Goal: Complete application form

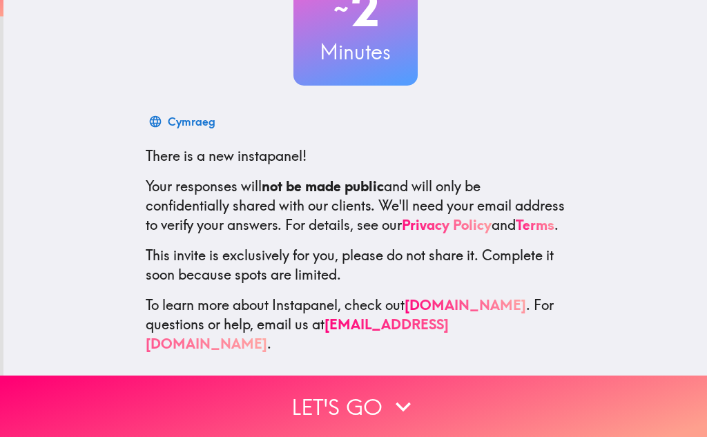
scroll to position [139, 0]
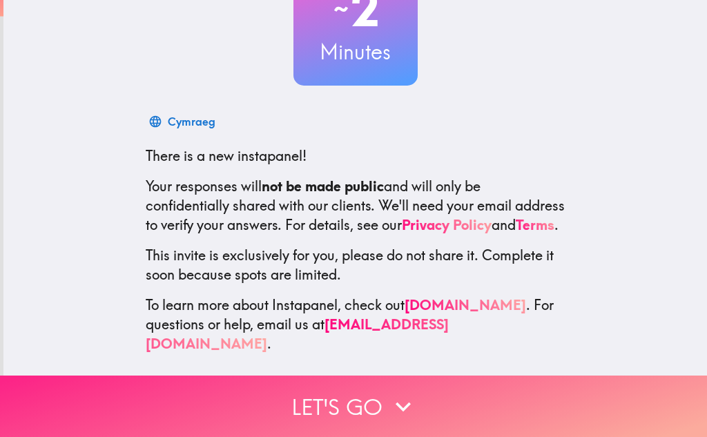
click at [364, 405] on button "Let's go" at bounding box center [353, 406] width 707 height 61
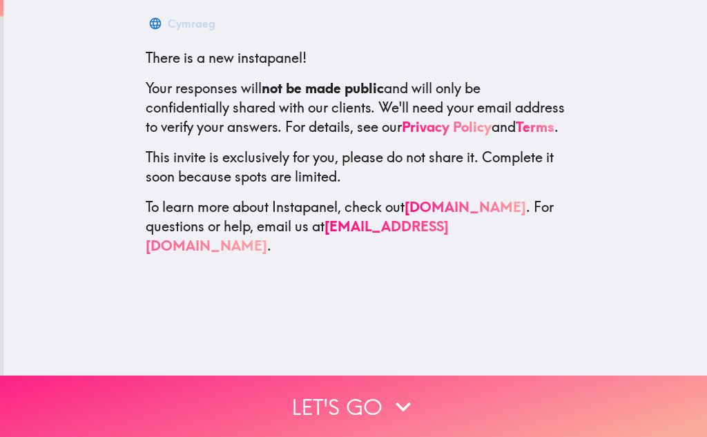
scroll to position [0, 0]
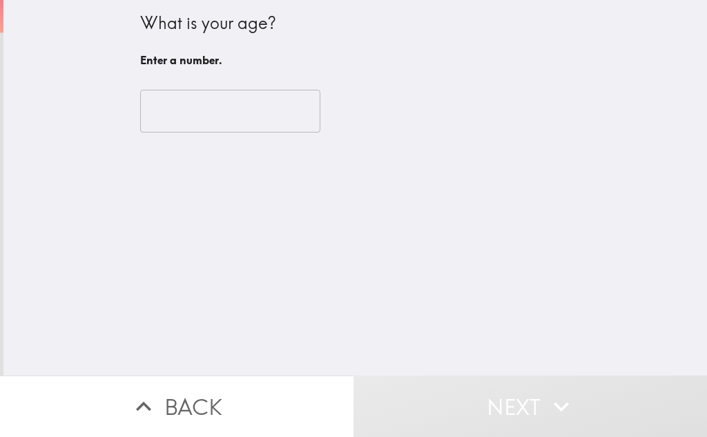
click at [217, 118] on input "number" at bounding box center [230, 111] width 180 height 43
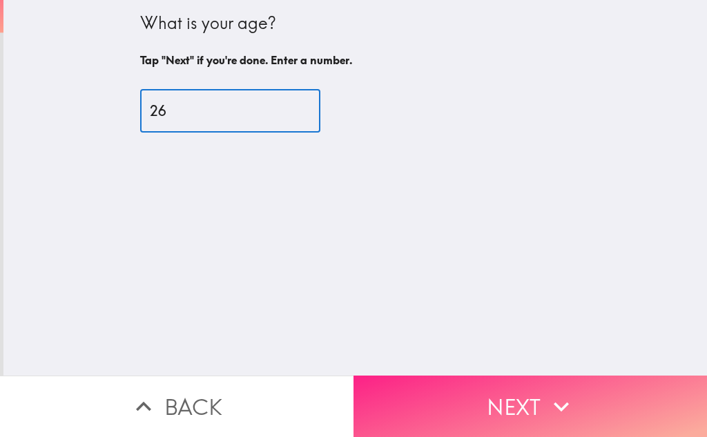
type input "26"
click at [467, 389] on button "Next" at bounding box center [529, 406] width 353 height 61
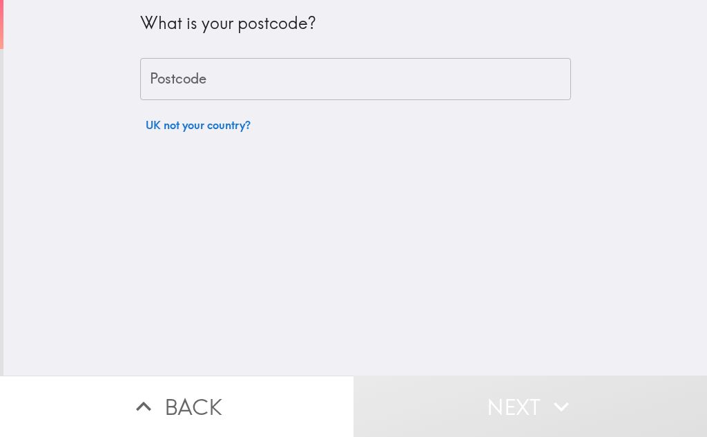
click at [217, 82] on input "Postcode" at bounding box center [355, 79] width 431 height 43
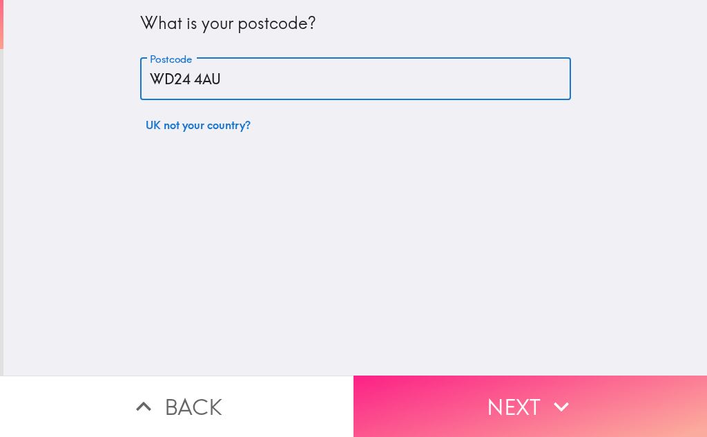
type input "WD24 4AU"
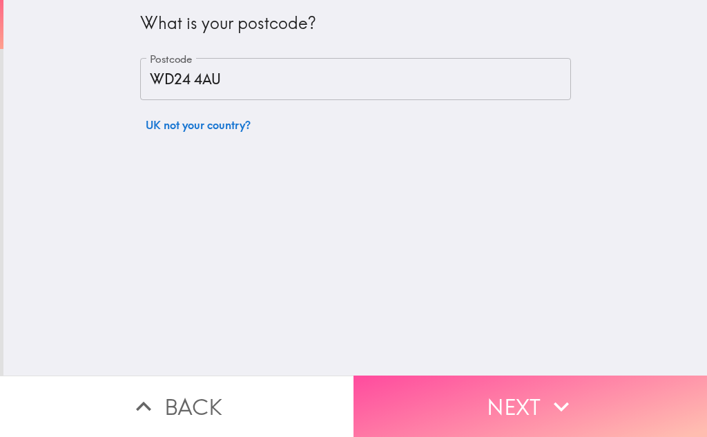
drag, startPoint x: 465, startPoint y: 380, endPoint x: 467, endPoint y: 365, distance: 14.6
click at [466, 380] on button "Next" at bounding box center [529, 406] width 353 height 61
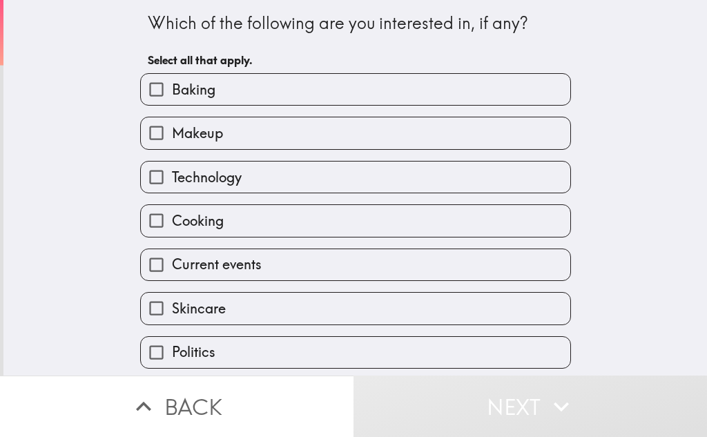
click at [213, 90] on label "Baking" at bounding box center [355, 89] width 429 height 31
click at [172, 90] on input "Baking" at bounding box center [156, 89] width 31 height 31
checkbox input "true"
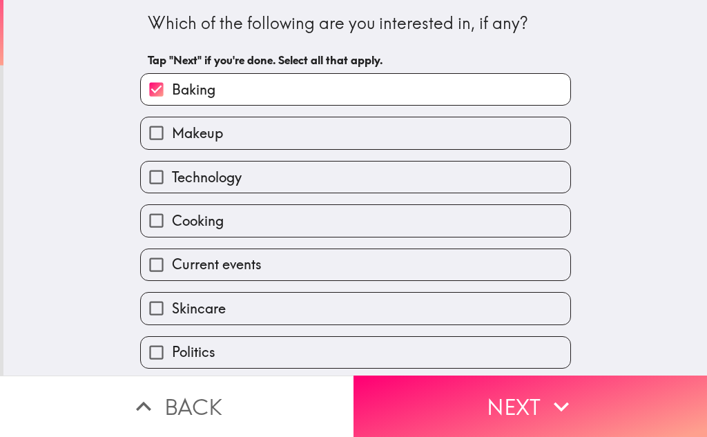
click at [246, 185] on label "Technology" at bounding box center [355, 177] width 429 height 31
click at [172, 185] on input "Technology" at bounding box center [156, 177] width 31 height 31
click at [246, 185] on label "Technology" at bounding box center [355, 177] width 429 height 31
click at [172, 185] on input "Technology" at bounding box center [156, 177] width 31 height 31
checkbox input "false"
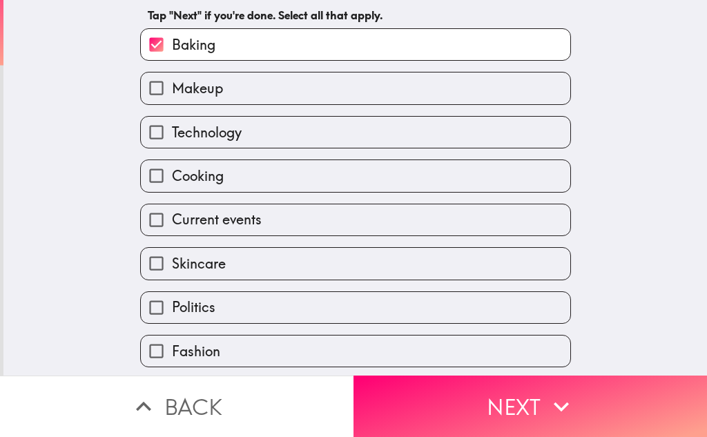
scroll to position [69, 0]
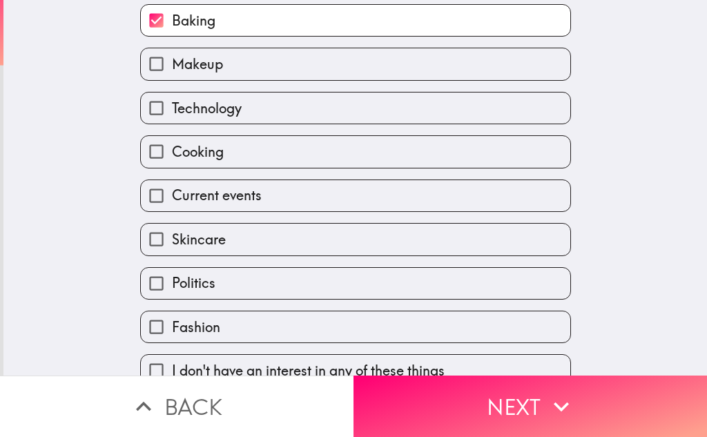
click at [245, 147] on label "Cooking" at bounding box center [355, 151] width 429 height 31
click at [172, 147] on input "Cooking" at bounding box center [156, 151] width 31 height 31
checkbox input "true"
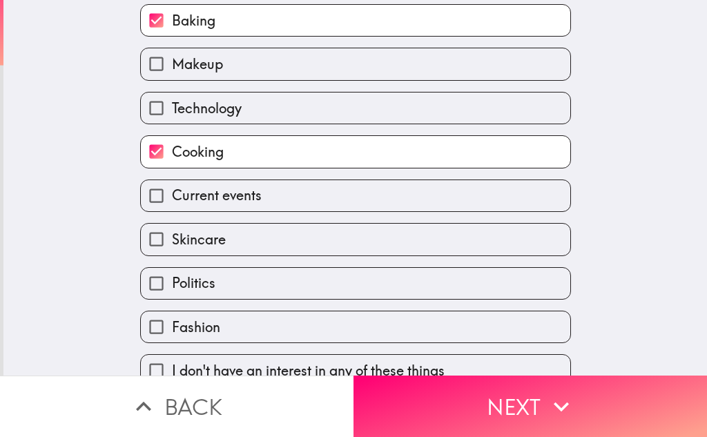
click at [244, 103] on label "Technology" at bounding box center [355, 107] width 429 height 31
click at [172, 103] on input "Technology" at bounding box center [156, 107] width 31 height 31
checkbox input "true"
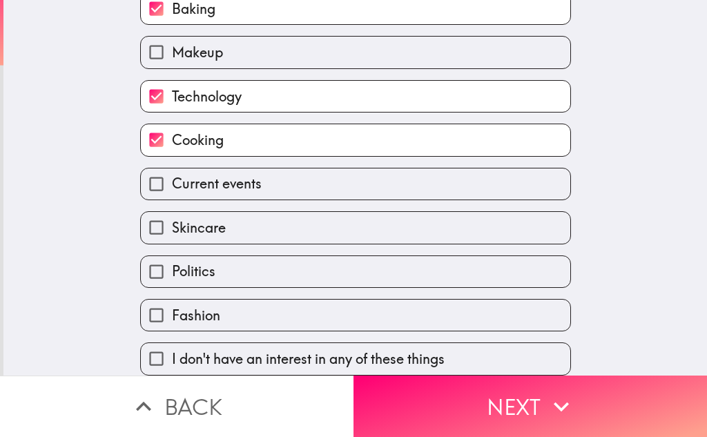
scroll to position [92, 0]
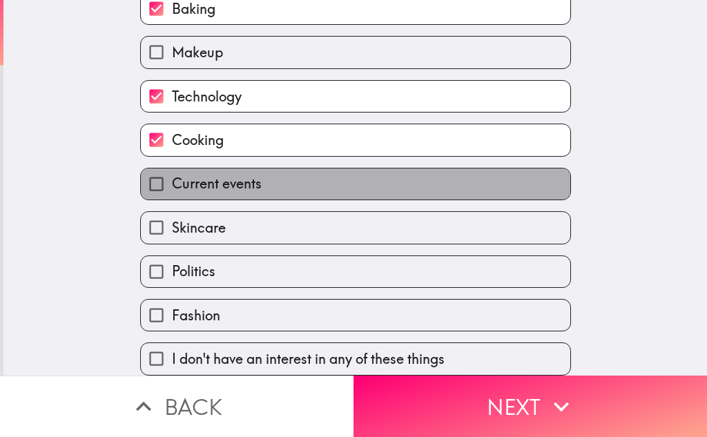
click at [276, 175] on label "Current events" at bounding box center [355, 183] width 429 height 31
click at [172, 175] on input "Current events" at bounding box center [156, 183] width 31 height 31
checkbox input "true"
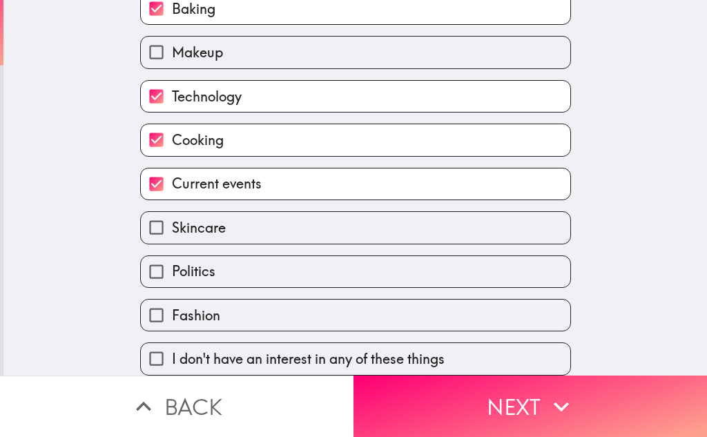
click at [240, 300] on label "Fashion" at bounding box center [355, 315] width 429 height 31
click at [172, 300] on input "Fashion" at bounding box center [156, 315] width 31 height 31
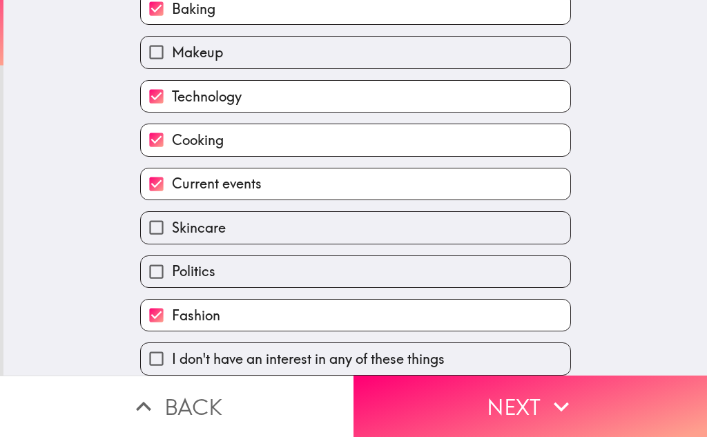
click at [240, 309] on label "Fashion" at bounding box center [355, 315] width 429 height 31
click at [172, 309] on input "Fashion" at bounding box center [156, 315] width 31 height 31
checkbox input "false"
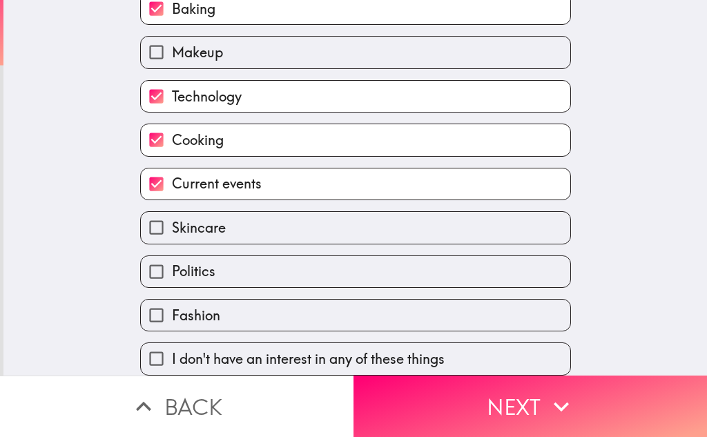
click at [246, 257] on label "Politics" at bounding box center [355, 271] width 429 height 31
click at [172, 257] on input "Politics" at bounding box center [156, 271] width 31 height 31
checkbox input "true"
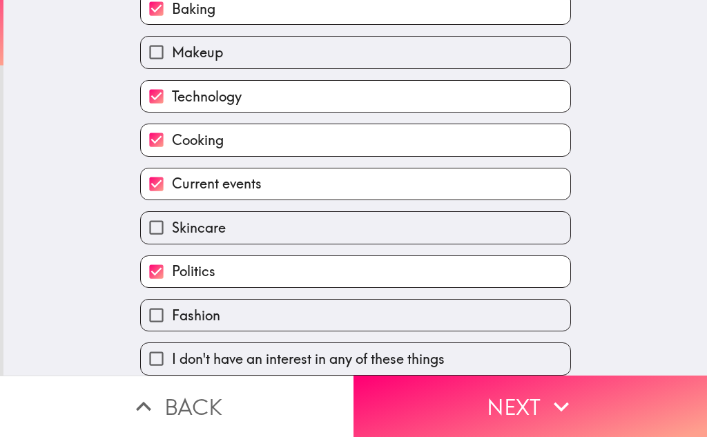
click at [247, 217] on label "Skincare" at bounding box center [355, 227] width 429 height 31
click at [172, 217] on input "Skincare" at bounding box center [156, 227] width 31 height 31
checkbox input "true"
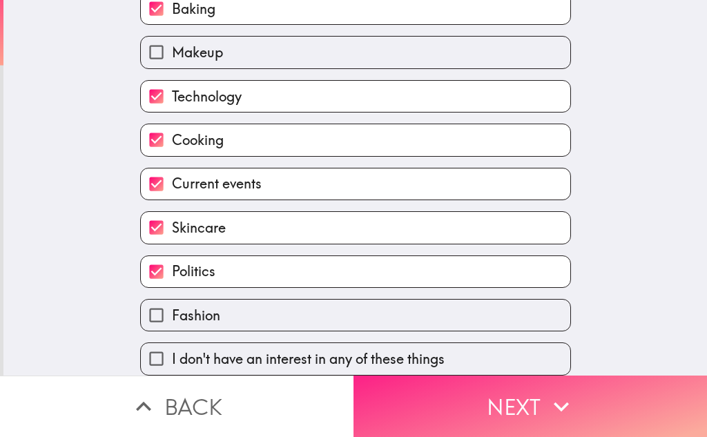
click at [510, 389] on button "Next" at bounding box center [529, 406] width 353 height 61
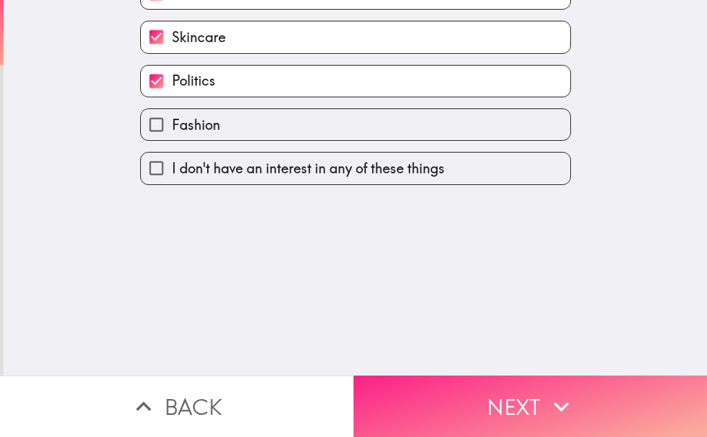
scroll to position [0, 0]
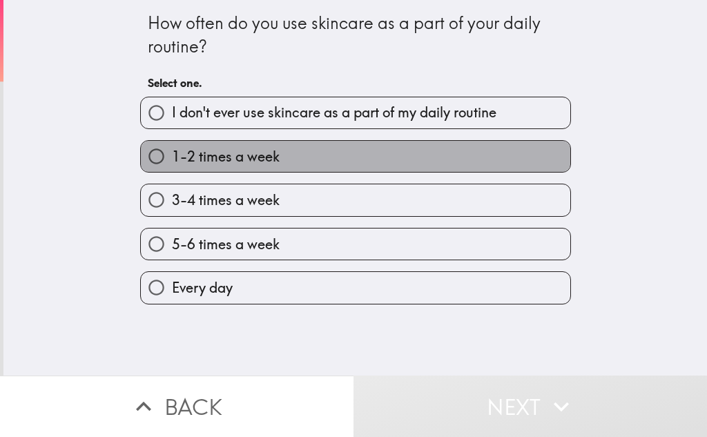
click at [258, 160] on span "1-2 times a week" at bounding box center [226, 156] width 108 height 19
click at [172, 160] on input "1-2 times a week" at bounding box center [156, 156] width 31 height 31
radio input "true"
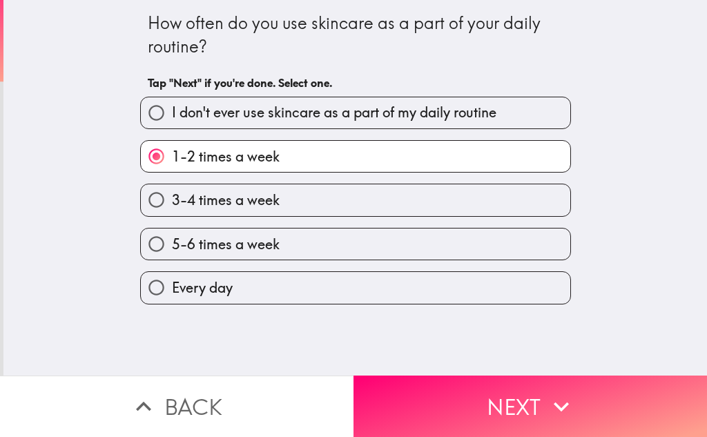
click at [282, 201] on label "3-4 times a week" at bounding box center [355, 199] width 429 height 31
click at [172, 201] on input "3-4 times a week" at bounding box center [156, 199] width 31 height 31
radio input "true"
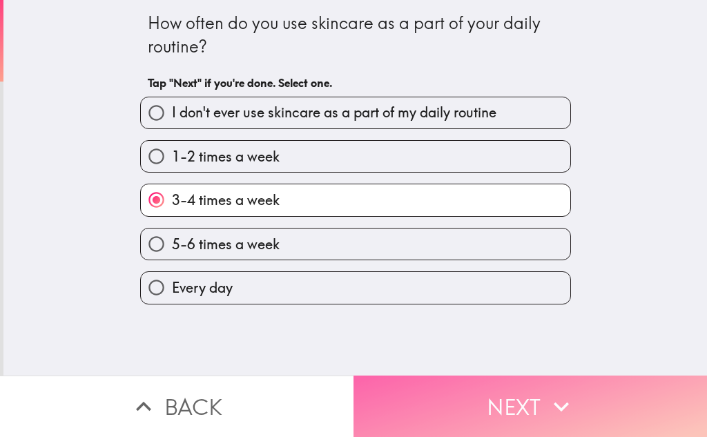
click at [504, 380] on button "Next" at bounding box center [529, 406] width 353 height 61
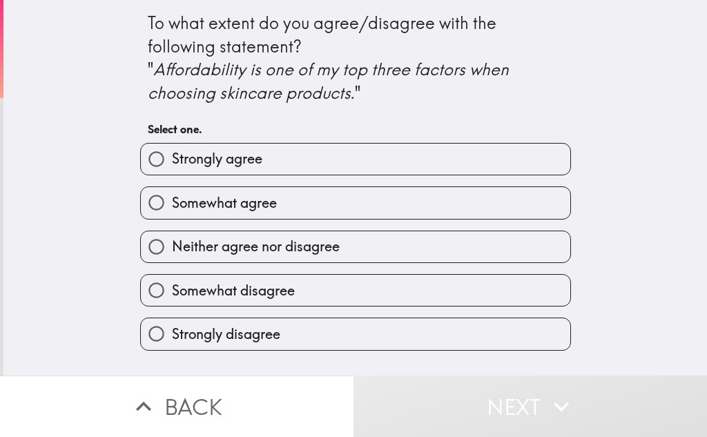
click at [289, 207] on label "Somewhat agree" at bounding box center [355, 202] width 429 height 31
click at [172, 207] on input "Somewhat agree" at bounding box center [156, 202] width 31 height 31
radio input "true"
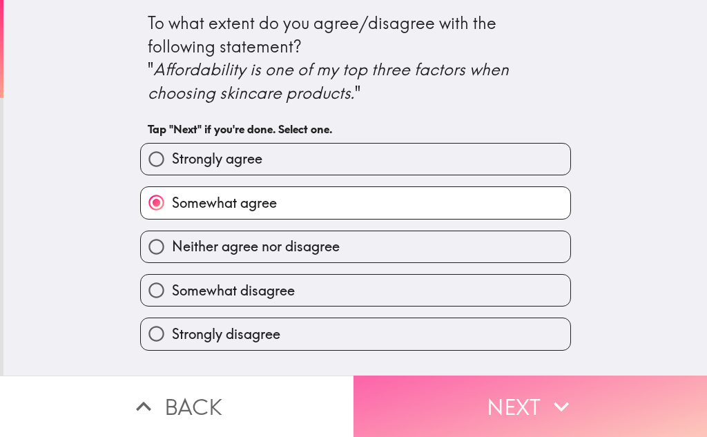
click at [478, 381] on button "Next" at bounding box center [529, 406] width 353 height 61
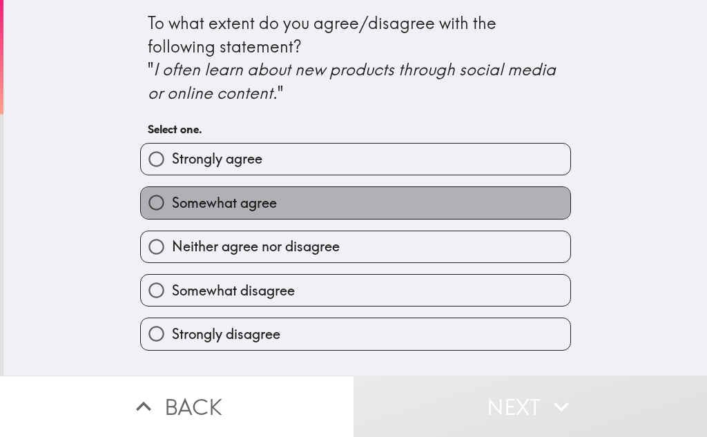
click at [315, 208] on label "Somewhat agree" at bounding box center [355, 202] width 429 height 31
click at [172, 208] on input "Somewhat agree" at bounding box center [156, 202] width 31 height 31
radio input "true"
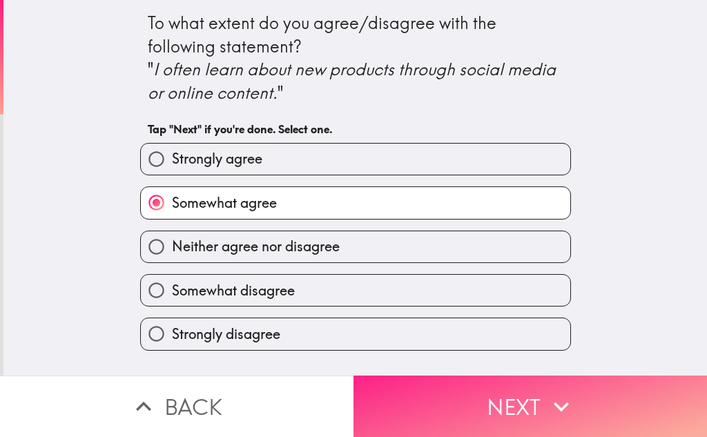
click at [534, 409] on button "Next" at bounding box center [529, 406] width 353 height 61
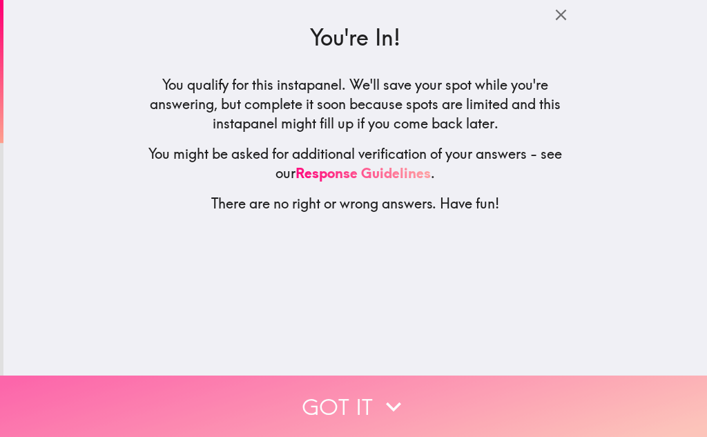
click at [442, 400] on button "Got it" at bounding box center [353, 406] width 707 height 61
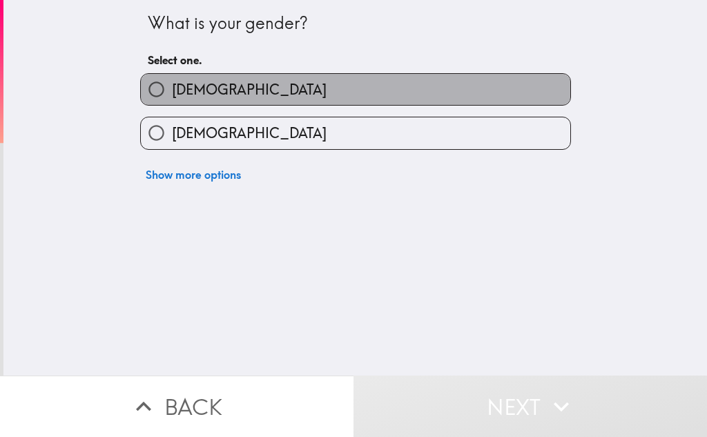
click at [275, 89] on label "[DEMOGRAPHIC_DATA]" at bounding box center [355, 89] width 429 height 31
click at [172, 89] on input "[DEMOGRAPHIC_DATA]" at bounding box center [156, 89] width 31 height 31
radio input "true"
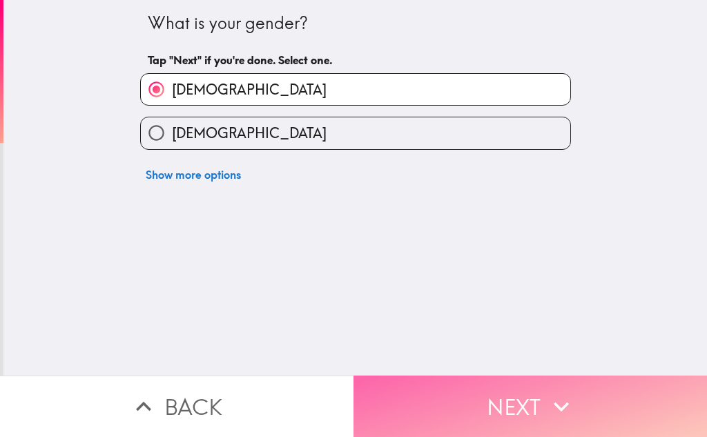
click at [488, 380] on button "Next" at bounding box center [529, 406] width 353 height 61
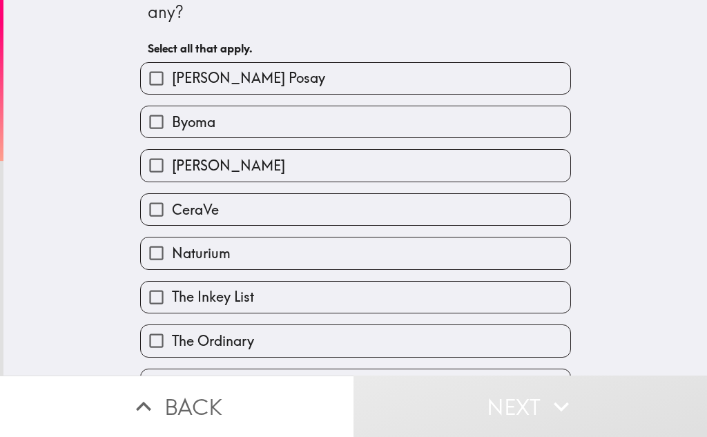
scroll to position [69, 0]
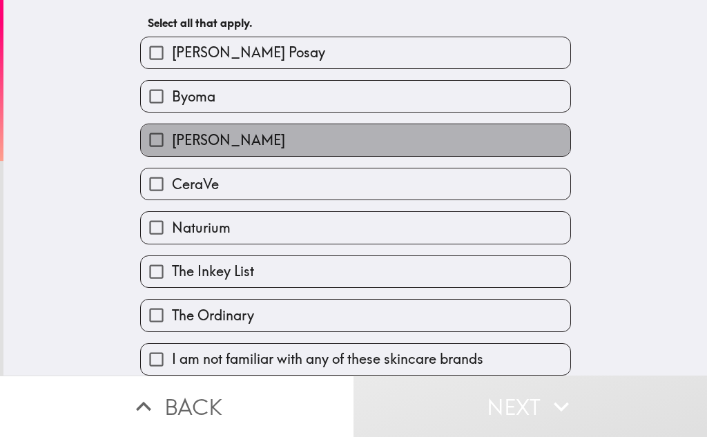
click at [249, 132] on label "[PERSON_NAME]" at bounding box center [355, 139] width 429 height 31
click at [172, 132] on input "[PERSON_NAME]" at bounding box center [156, 139] width 31 height 31
checkbox input "true"
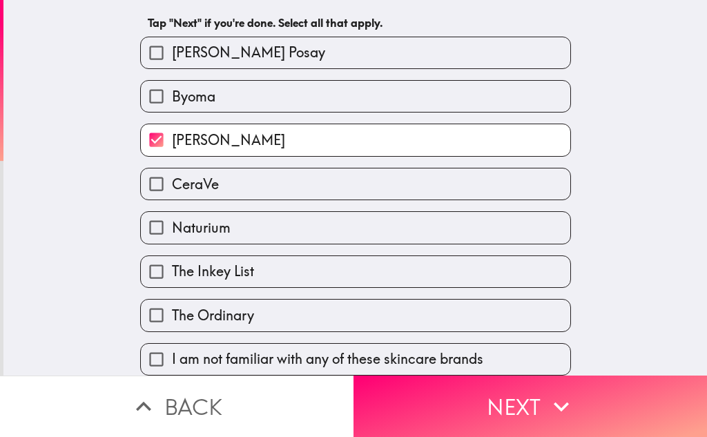
click at [284, 50] on label "[PERSON_NAME] Posay" at bounding box center [355, 52] width 429 height 31
click at [172, 50] on input "[PERSON_NAME] Posay" at bounding box center [156, 52] width 31 height 31
checkbox input "true"
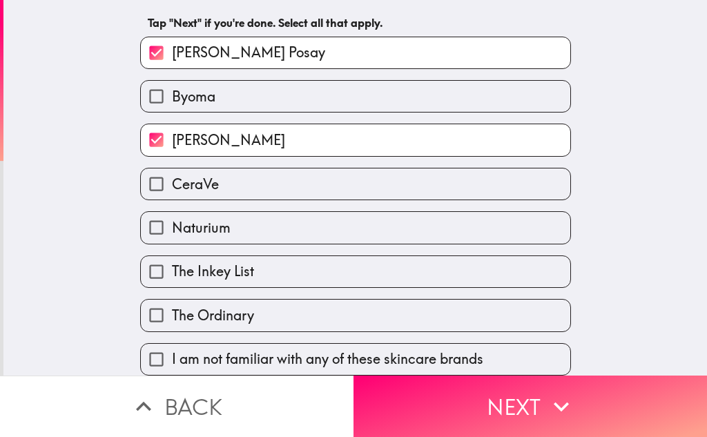
scroll to position [72, 0]
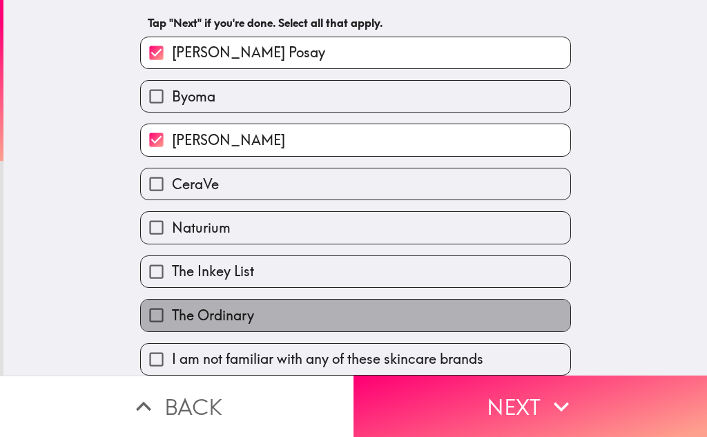
click at [315, 300] on label "The Ordinary" at bounding box center [355, 315] width 429 height 31
click at [172, 300] on input "The Ordinary" at bounding box center [156, 315] width 31 height 31
checkbox input "true"
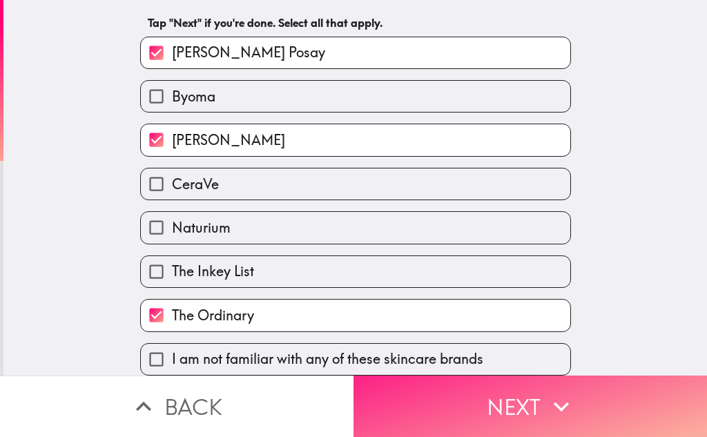
click at [469, 406] on button "Next" at bounding box center [529, 406] width 353 height 61
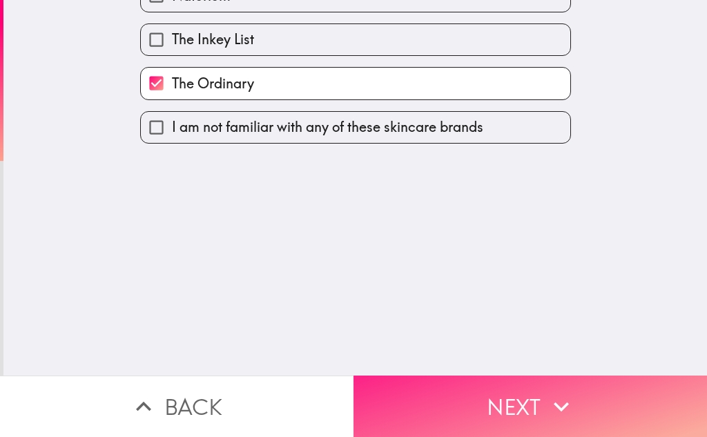
scroll to position [0, 0]
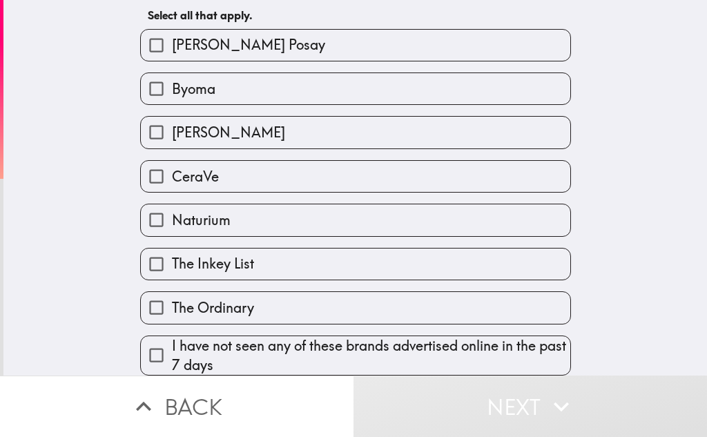
scroll to position [79, 0]
click at [306, 336] on span "I have not seen any of these brands advertised online in the past 7 days" at bounding box center [371, 355] width 398 height 39
click at [172, 340] on input "I have not seen any of these brands advertised online in the past 7 days" at bounding box center [156, 355] width 31 height 31
checkbox input "true"
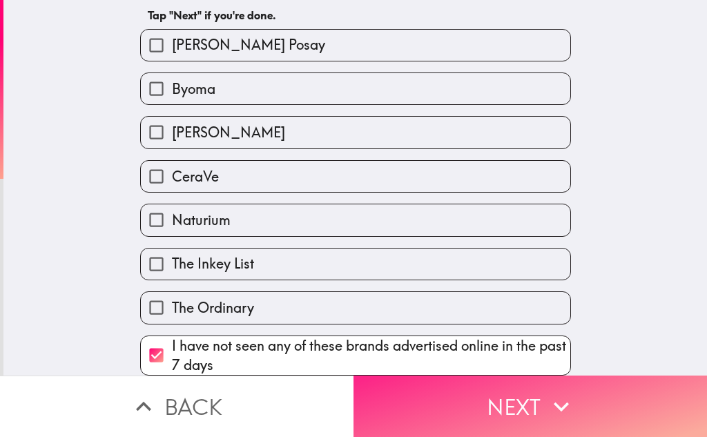
click at [459, 388] on button "Next" at bounding box center [529, 406] width 353 height 61
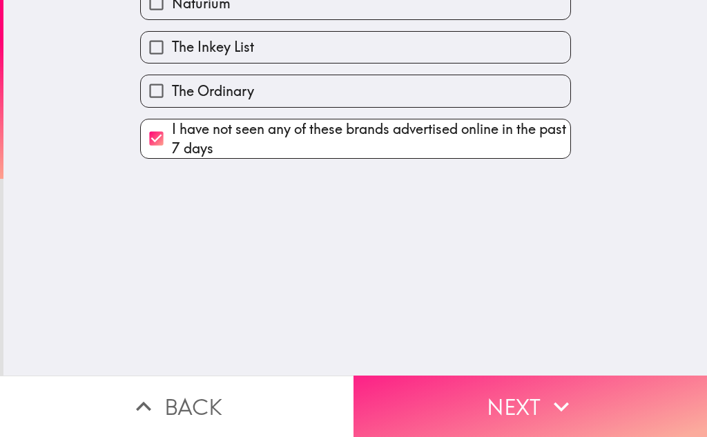
scroll to position [0, 0]
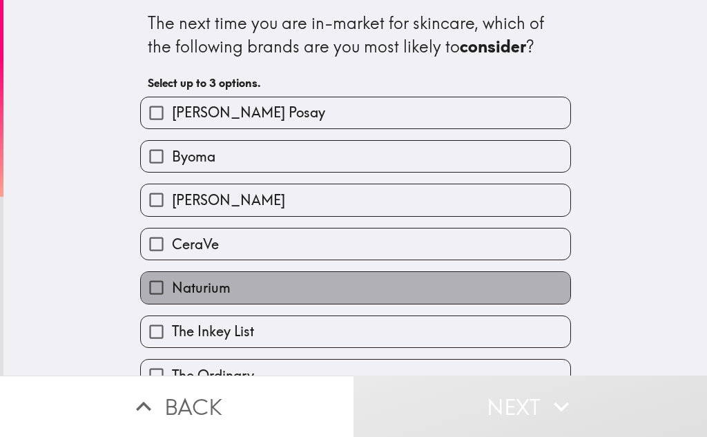
click at [273, 278] on label "Naturium" at bounding box center [355, 287] width 429 height 31
click at [172, 278] on input "Naturium" at bounding box center [156, 287] width 31 height 31
checkbox input "true"
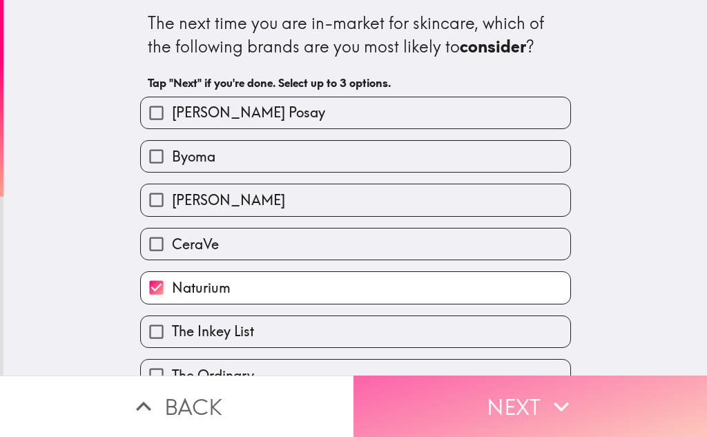
click at [436, 393] on button "Next" at bounding box center [529, 406] width 353 height 61
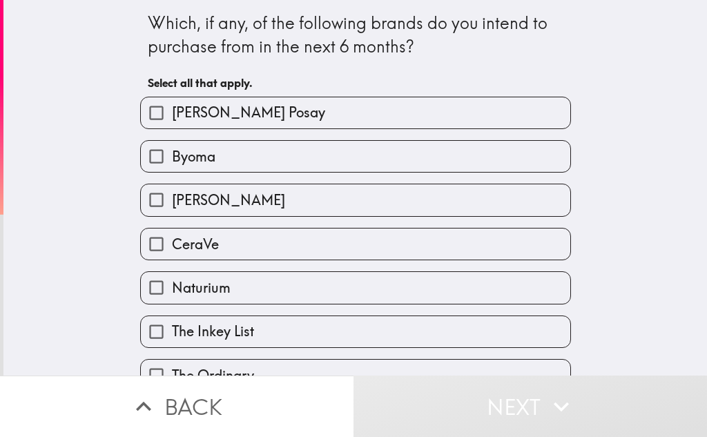
click at [260, 281] on label "Naturium" at bounding box center [355, 287] width 429 height 31
click at [172, 281] on input "Naturium" at bounding box center [156, 287] width 31 height 31
checkbox input "true"
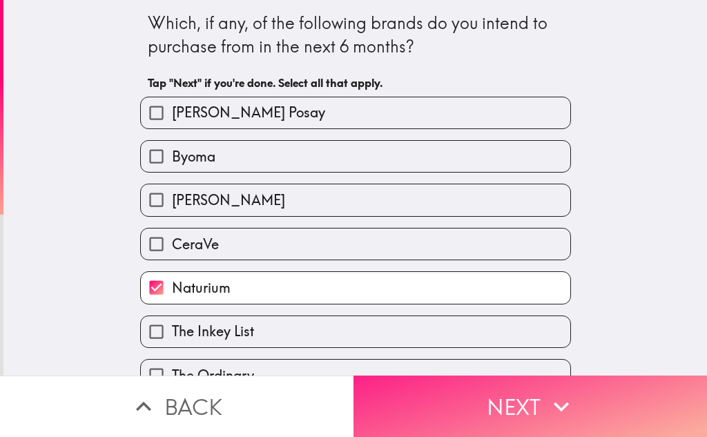
click at [477, 394] on button "Next" at bounding box center [529, 406] width 353 height 61
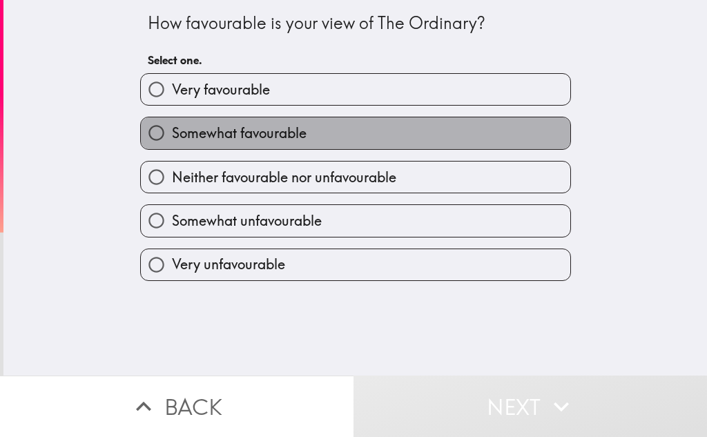
click at [285, 135] on span "Somewhat favourable" at bounding box center [239, 133] width 135 height 19
click at [172, 135] on input "Somewhat favourable" at bounding box center [156, 132] width 31 height 31
radio input "true"
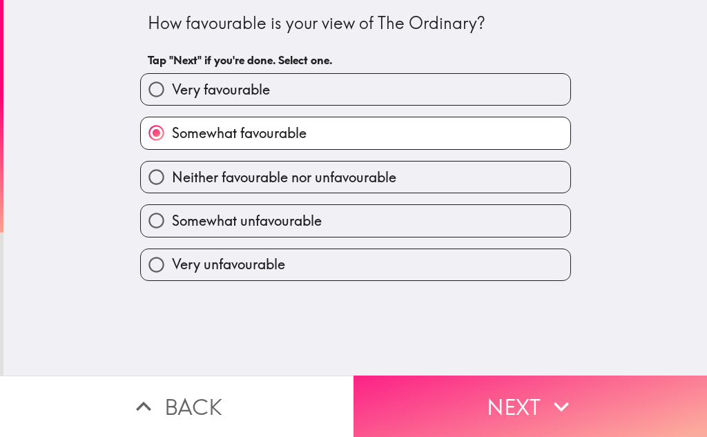
click at [494, 398] on button "Next" at bounding box center [529, 406] width 353 height 61
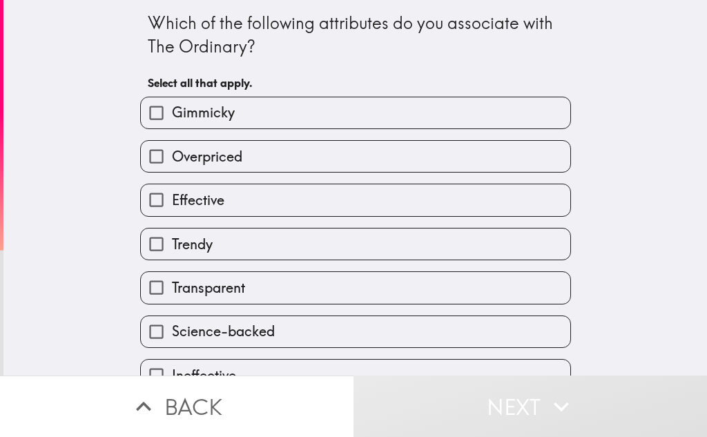
click at [280, 242] on label "Trendy" at bounding box center [355, 243] width 429 height 31
click at [172, 242] on input "Trendy" at bounding box center [156, 243] width 31 height 31
checkbox input "true"
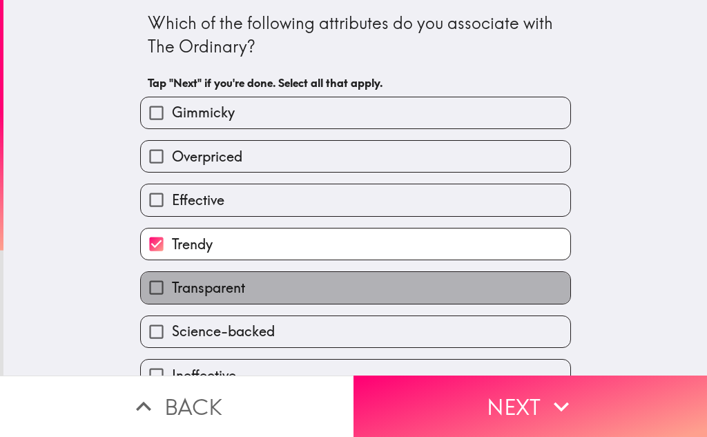
click at [309, 299] on label "Transparent" at bounding box center [355, 287] width 429 height 31
click at [172, 299] on input "Transparent" at bounding box center [156, 287] width 31 height 31
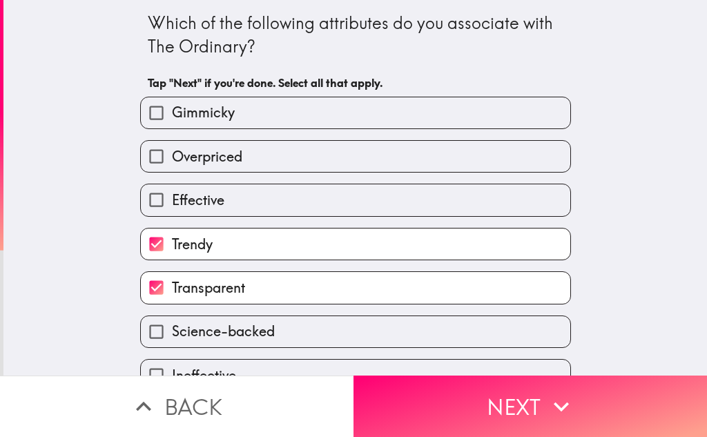
click at [309, 299] on label "Transparent" at bounding box center [355, 287] width 429 height 31
click at [172, 299] on input "Transparent" at bounding box center [156, 287] width 31 height 31
checkbox input "false"
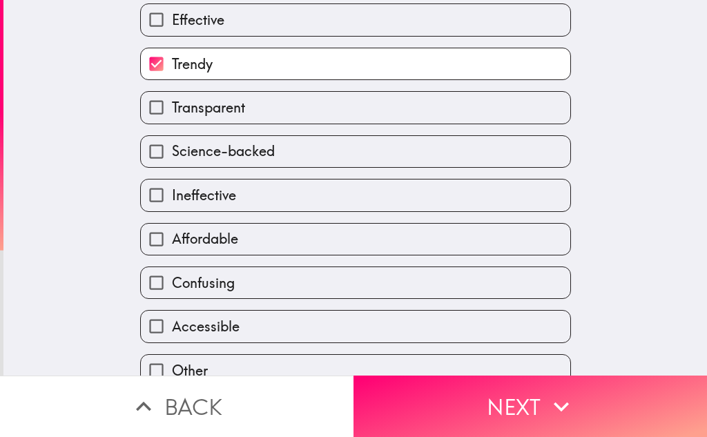
scroll to position [203, 0]
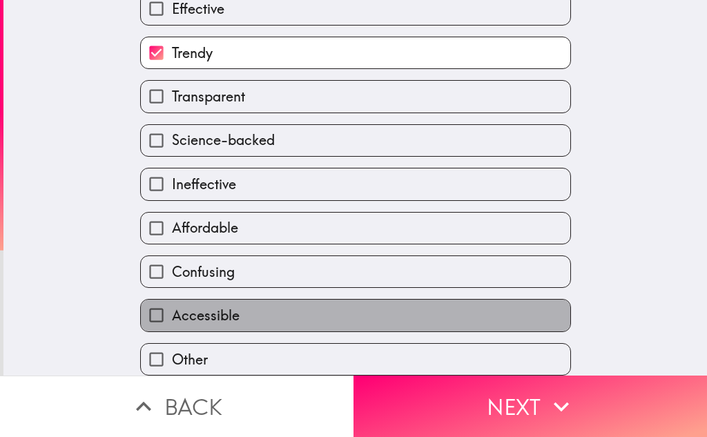
click at [293, 312] on label "Accessible" at bounding box center [355, 315] width 429 height 31
click at [172, 312] on input "Accessible" at bounding box center [156, 315] width 31 height 31
checkbox input "true"
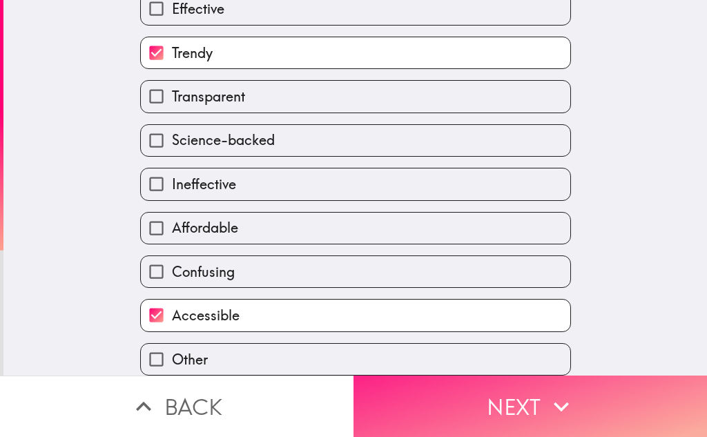
click at [436, 392] on button "Next" at bounding box center [529, 406] width 353 height 61
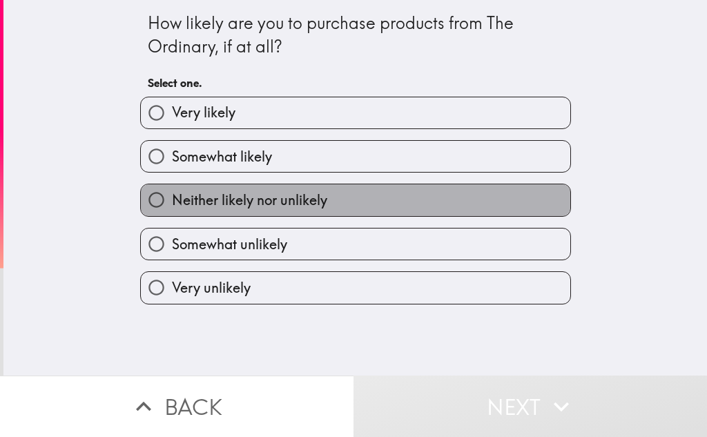
click at [240, 195] on span "Neither likely nor unlikely" at bounding box center [249, 200] width 155 height 19
click at [172, 195] on input "Neither likely nor unlikely" at bounding box center [156, 199] width 31 height 31
radio input "true"
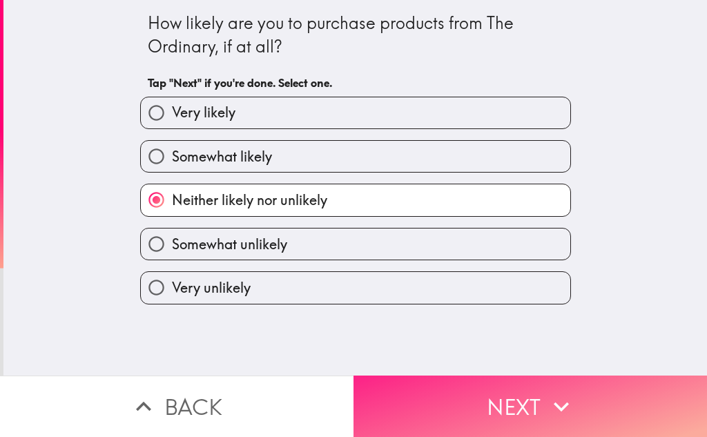
click at [440, 378] on button "Next" at bounding box center [529, 406] width 353 height 61
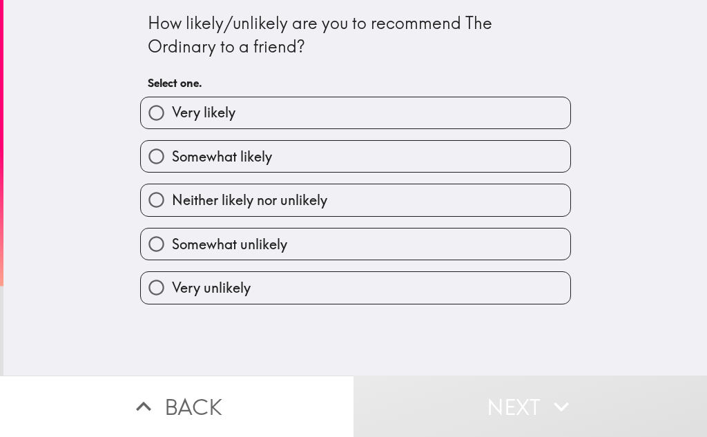
click at [282, 157] on label "Somewhat likely" at bounding box center [355, 156] width 429 height 31
click at [172, 157] on input "Somewhat likely" at bounding box center [156, 156] width 31 height 31
radio input "true"
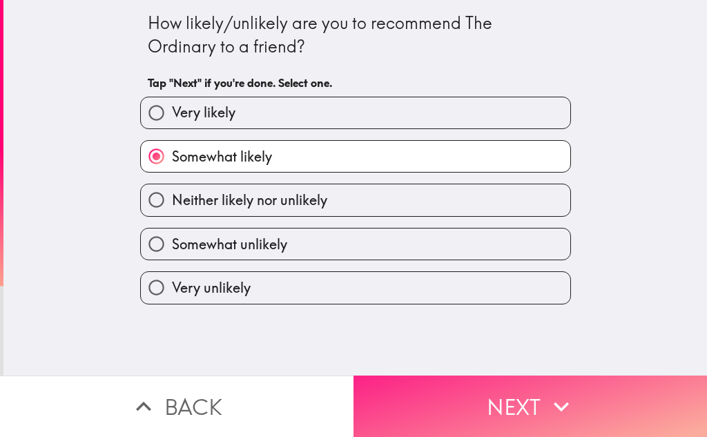
click at [488, 380] on button "Next" at bounding box center [529, 406] width 353 height 61
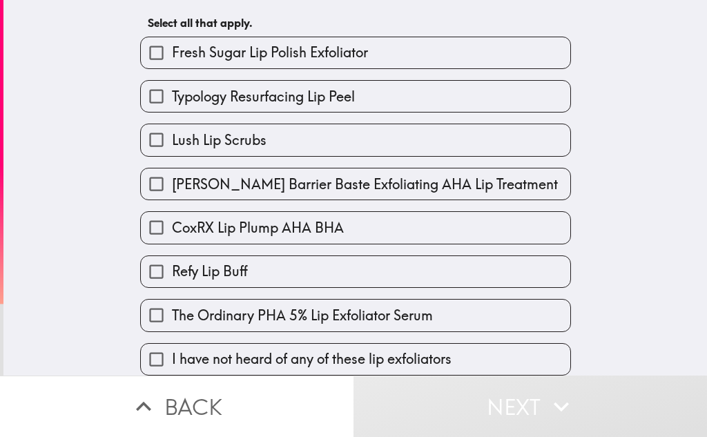
scroll to position [72, 0]
click at [346, 349] on span "I have not heard of any of these lip exfoliators" at bounding box center [312, 358] width 280 height 19
click at [172, 344] on input "I have not heard of any of these lip exfoliators" at bounding box center [156, 359] width 31 height 31
checkbox input "true"
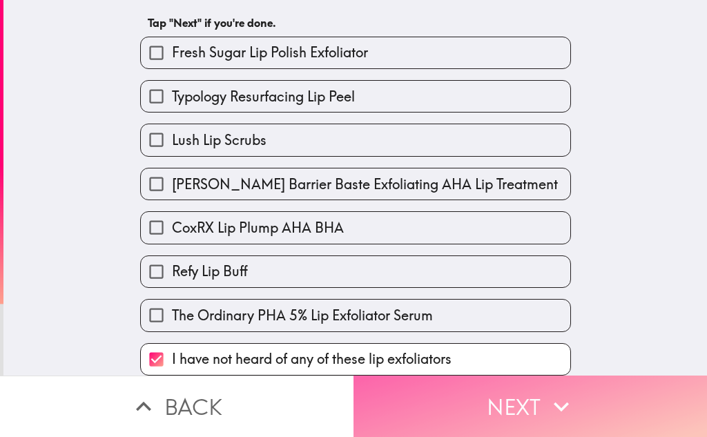
click at [507, 394] on button "Next" at bounding box center [529, 406] width 353 height 61
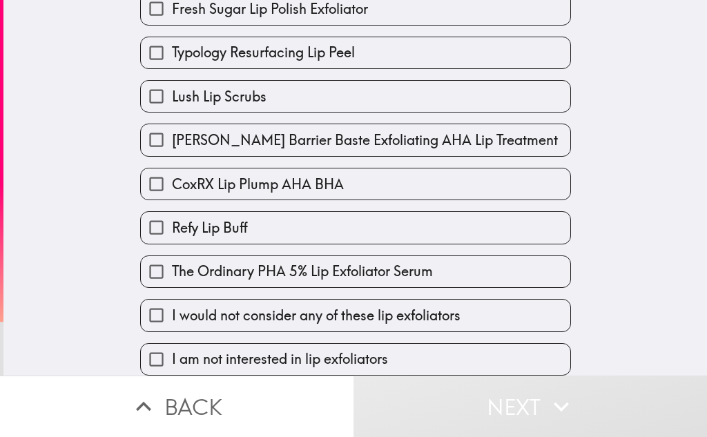
scroll to position [139, 0]
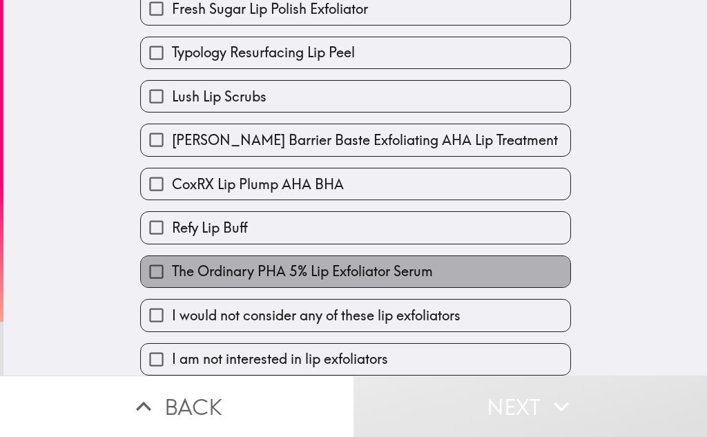
click at [204, 264] on span "The Ordinary PHA 5% Lip Exfoliator Serum" at bounding box center [302, 271] width 261 height 19
click at [172, 264] on input "The Ordinary PHA 5% Lip Exfoliator Serum" at bounding box center [156, 271] width 31 height 31
checkbox input "true"
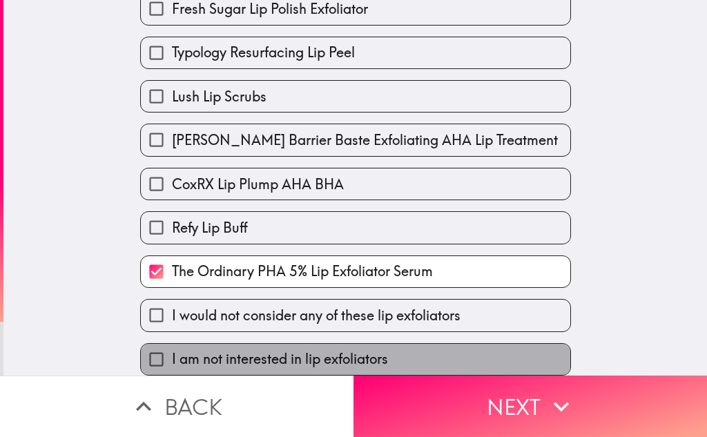
click at [345, 349] on span "I am not interested in lip exfoliators" at bounding box center [280, 358] width 216 height 19
click at [172, 344] on input "I am not interested in lip exfoliators" at bounding box center [156, 359] width 31 height 31
checkbox input "true"
checkbox input "false"
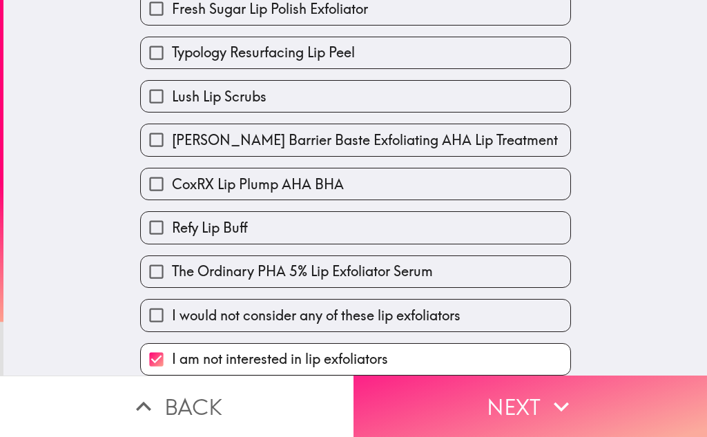
click at [460, 403] on button "Next" at bounding box center [529, 406] width 353 height 61
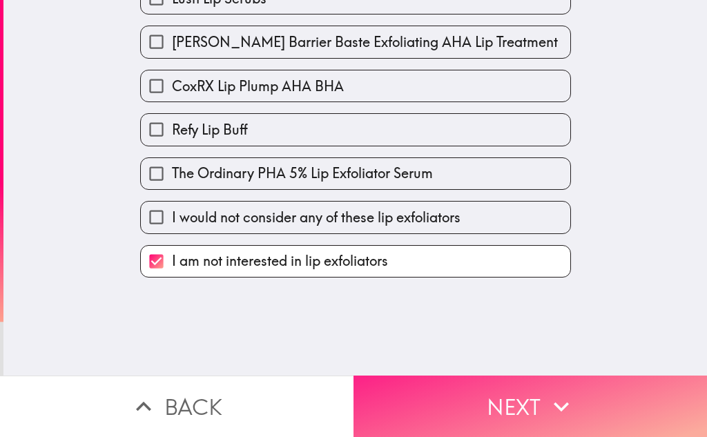
scroll to position [0, 0]
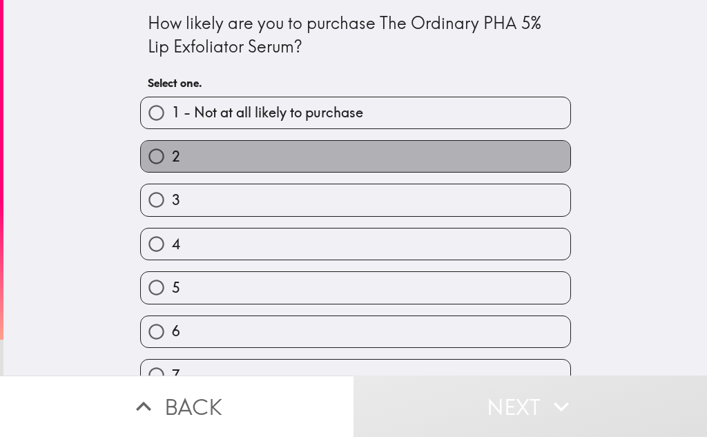
click at [293, 153] on label "2" at bounding box center [355, 156] width 429 height 31
click at [172, 153] on input "2" at bounding box center [156, 156] width 31 height 31
radio input "true"
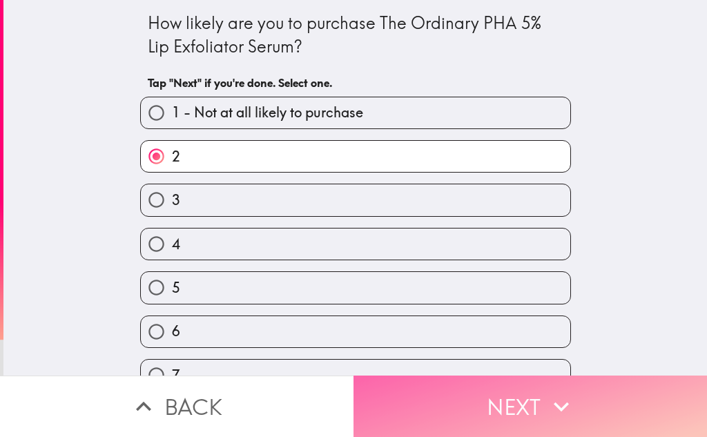
click at [489, 391] on button "Next" at bounding box center [529, 406] width 353 height 61
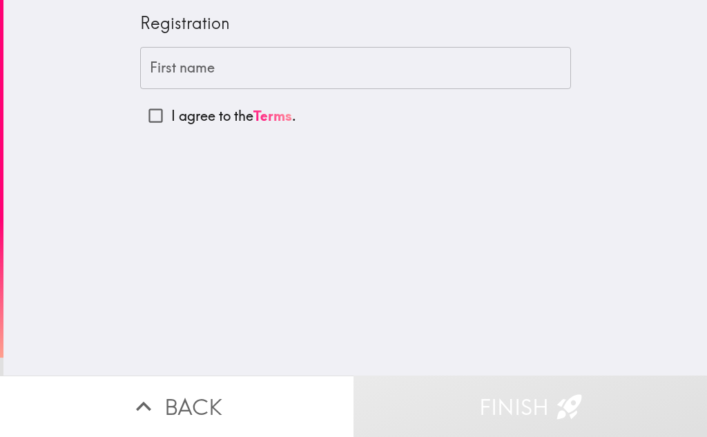
click at [195, 66] on input "First name" at bounding box center [355, 68] width 431 height 43
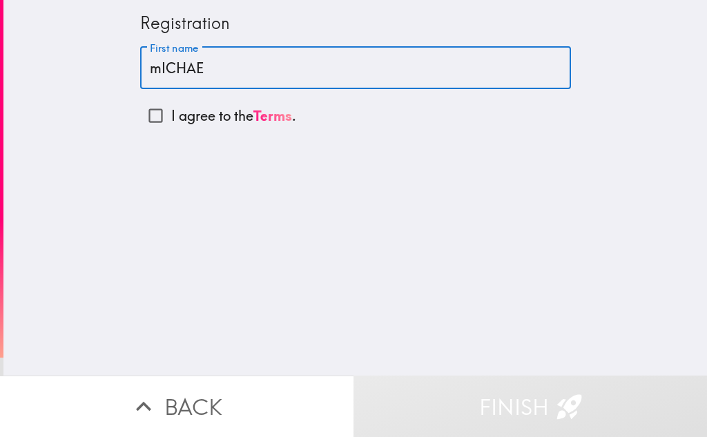
type input "[PERSON_NAME]"
click at [155, 113] on input "I agree to the Terms ." at bounding box center [155, 115] width 31 height 31
checkbox input "true"
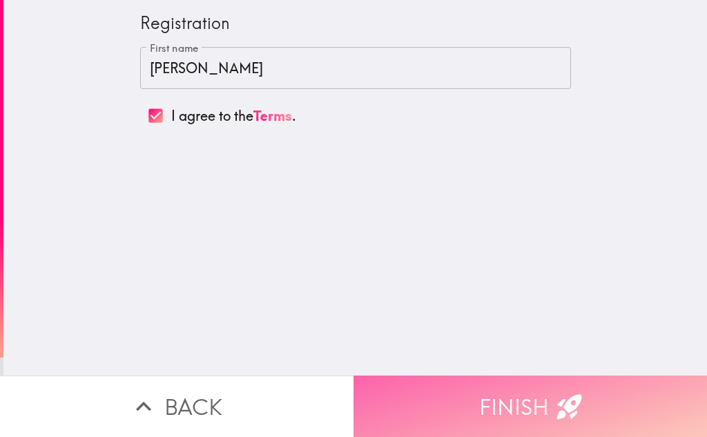
click at [483, 376] on button "Finish" at bounding box center [529, 406] width 353 height 61
